Goal: Find contact information: Find contact information

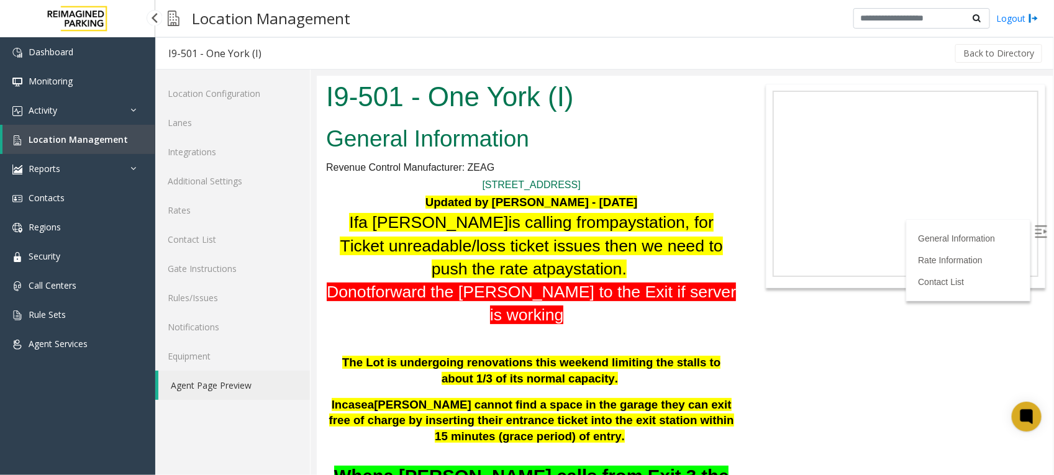
click at [78, 137] on span "Location Management" at bounding box center [78, 140] width 99 height 12
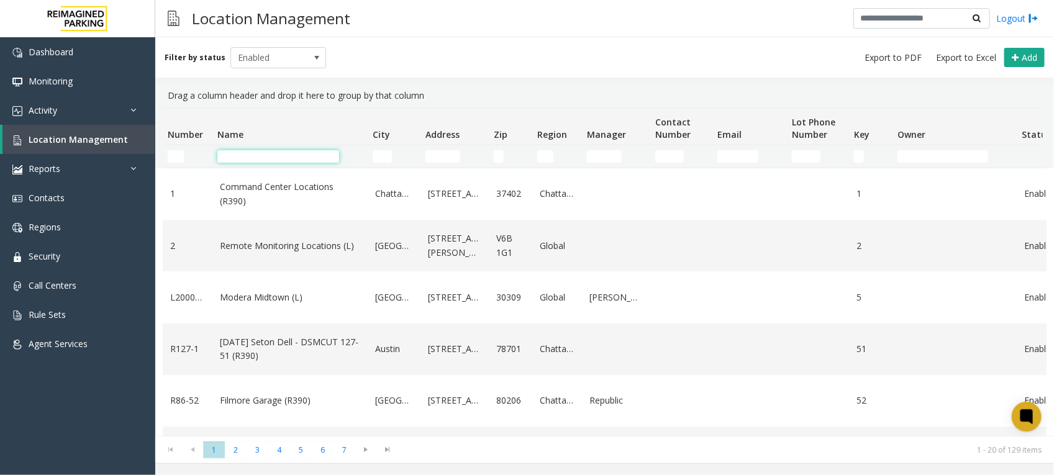
click at [261, 150] on input "Name Filter" at bounding box center [278, 156] width 122 height 12
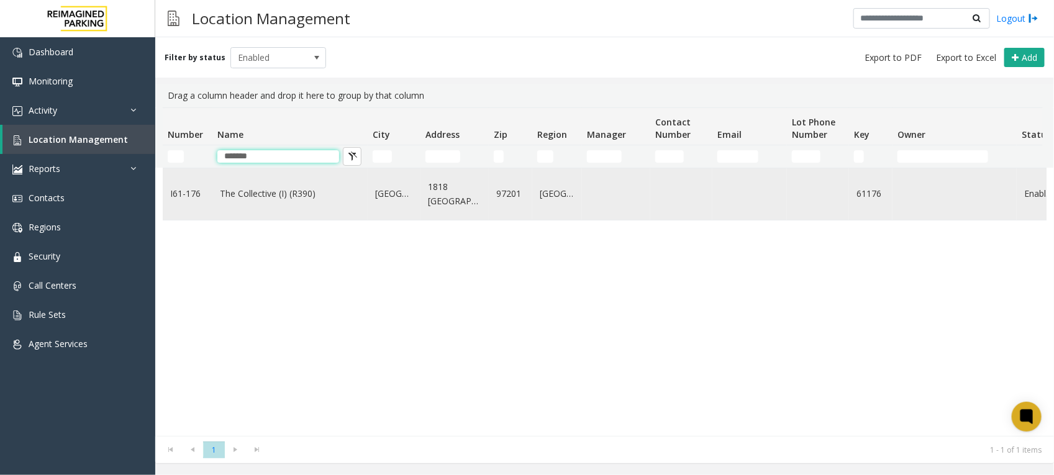
type input "*******"
click at [276, 191] on link "The Collective (I) (R390)" at bounding box center [290, 194] width 140 height 14
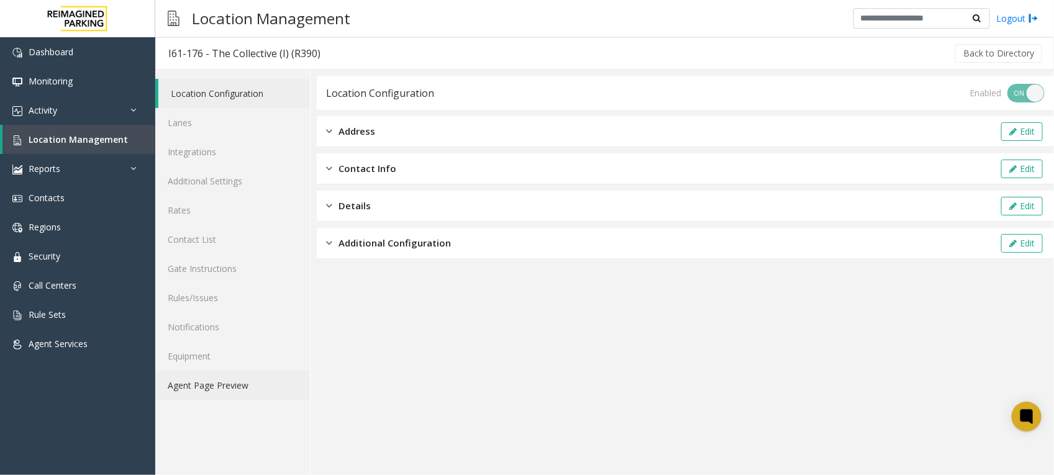
click at [217, 382] on link "Agent Page Preview" at bounding box center [232, 385] width 155 height 29
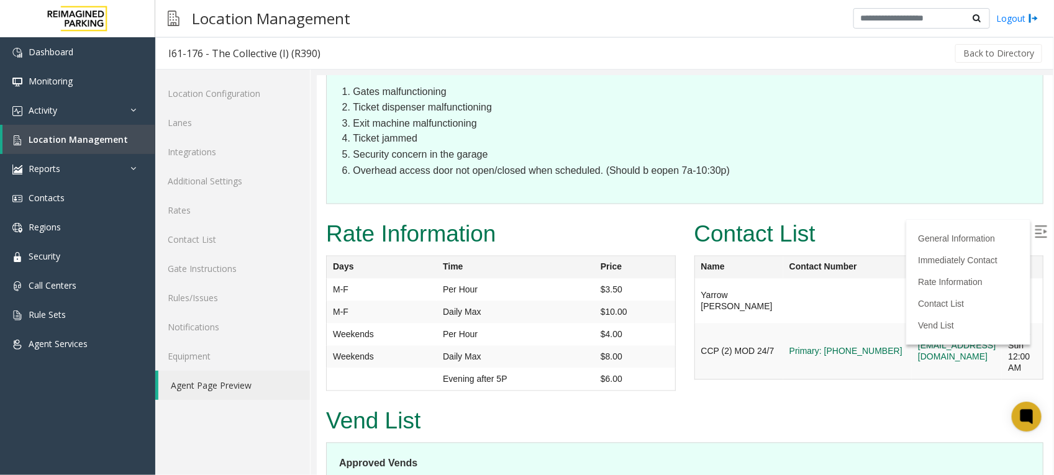
scroll to position [1087, 0]
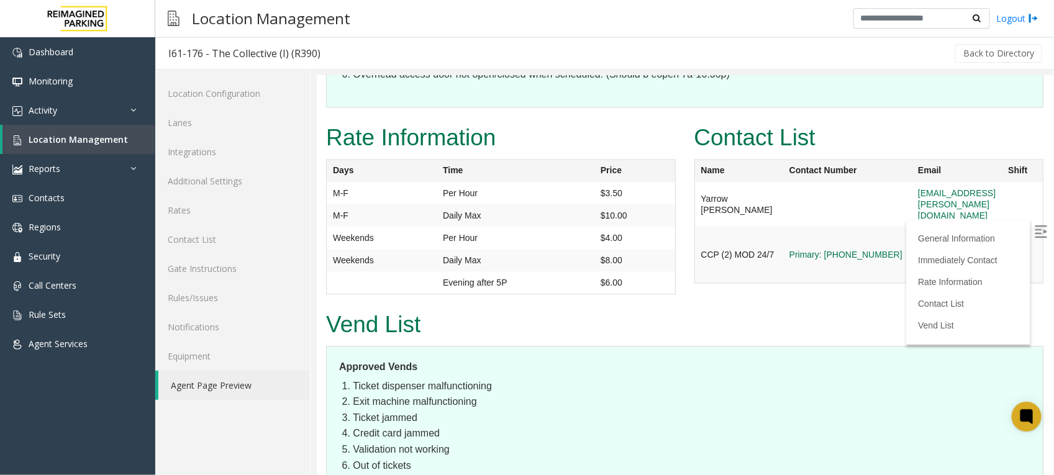
click at [852, 258] on div "Contact List Name Contact Number Email Shift Yarrow [PERSON_NAME] [EMAIL_ADDRES…" at bounding box center [868, 208] width 368 height 176
drag, startPoint x: 839, startPoint y: 222, endPoint x: 777, endPoint y: 223, distance: 62.1
click at [777, 227] on tr "CCP (2) MOD 24/7 Primary: [PHONE_NUMBER] [EMAIL_ADDRESS][DOMAIN_NAME] Mon - Sun…" at bounding box center [868, 255] width 349 height 57
copy tr "[PHONE_NUMBER]"
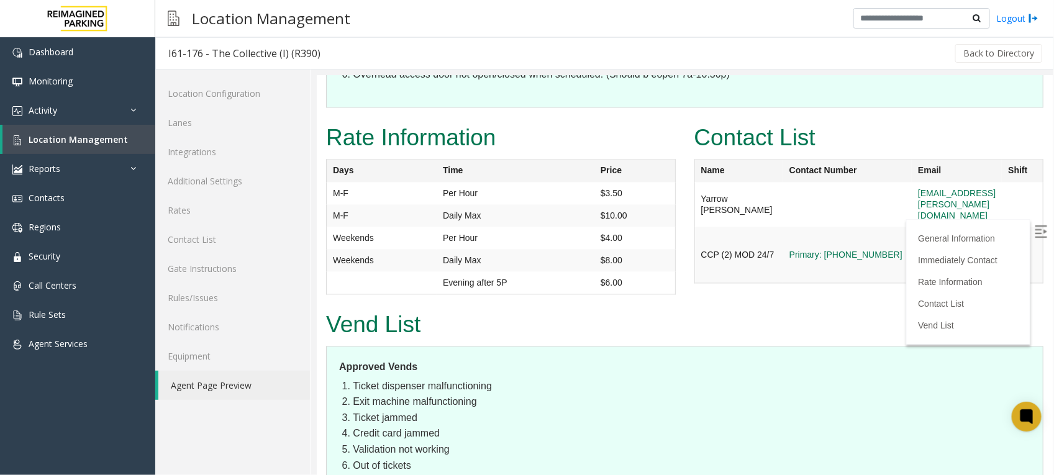
click at [891, 394] on li "Exit machine malfunctioning" at bounding box center [691, 402] width 678 height 16
click at [1034, 225] on img at bounding box center [1040, 231] width 12 height 12
drag, startPoint x: 835, startPoint y: 224, endPoint x: 777, endPoint y: 226, distance: 57.8
click at [782, 226] on td "Primary: [PHONE_NUMBER]" at bounding box center [846, 204] width 129 height 45
copy link "[PHONE_NUMBER]"
